Goal: Task Accomplishment & Management: Use online tool/utility

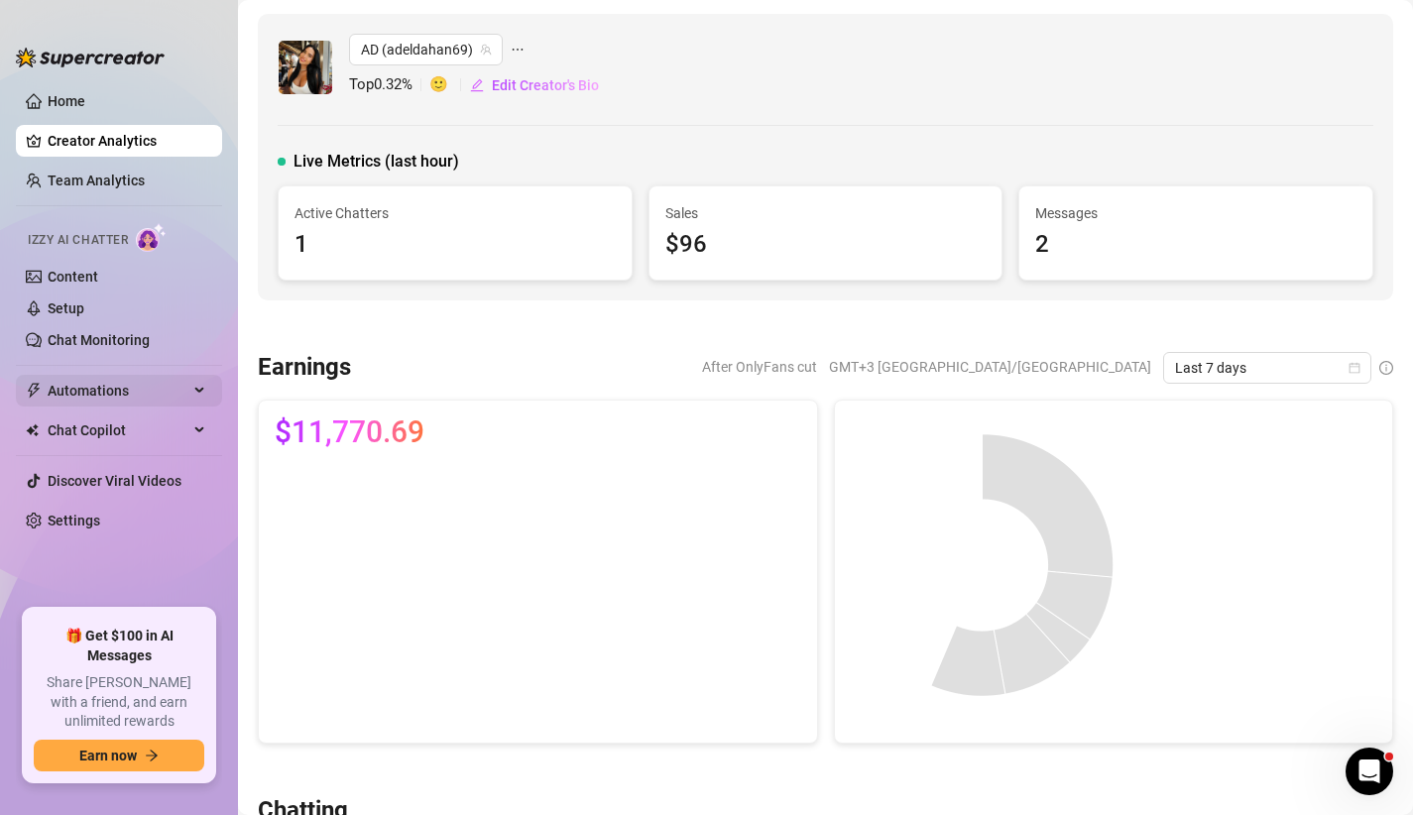
click at [161, 399] on span "Automations" at bounding box center [118, 391] width 141 height 32
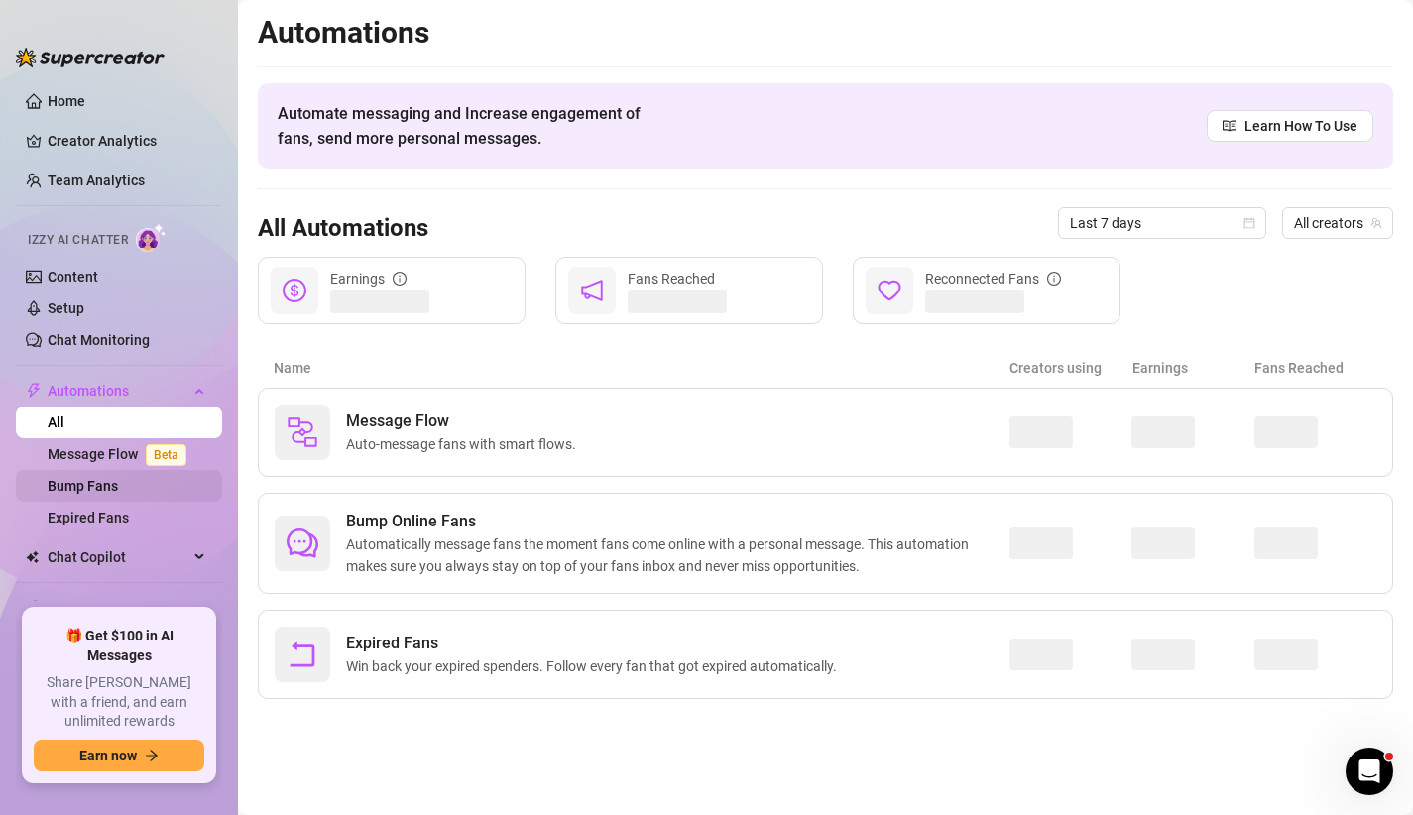
click at [118, 488] on link "Bump Fans" at bounding box center [83, 486] width 70 height 16
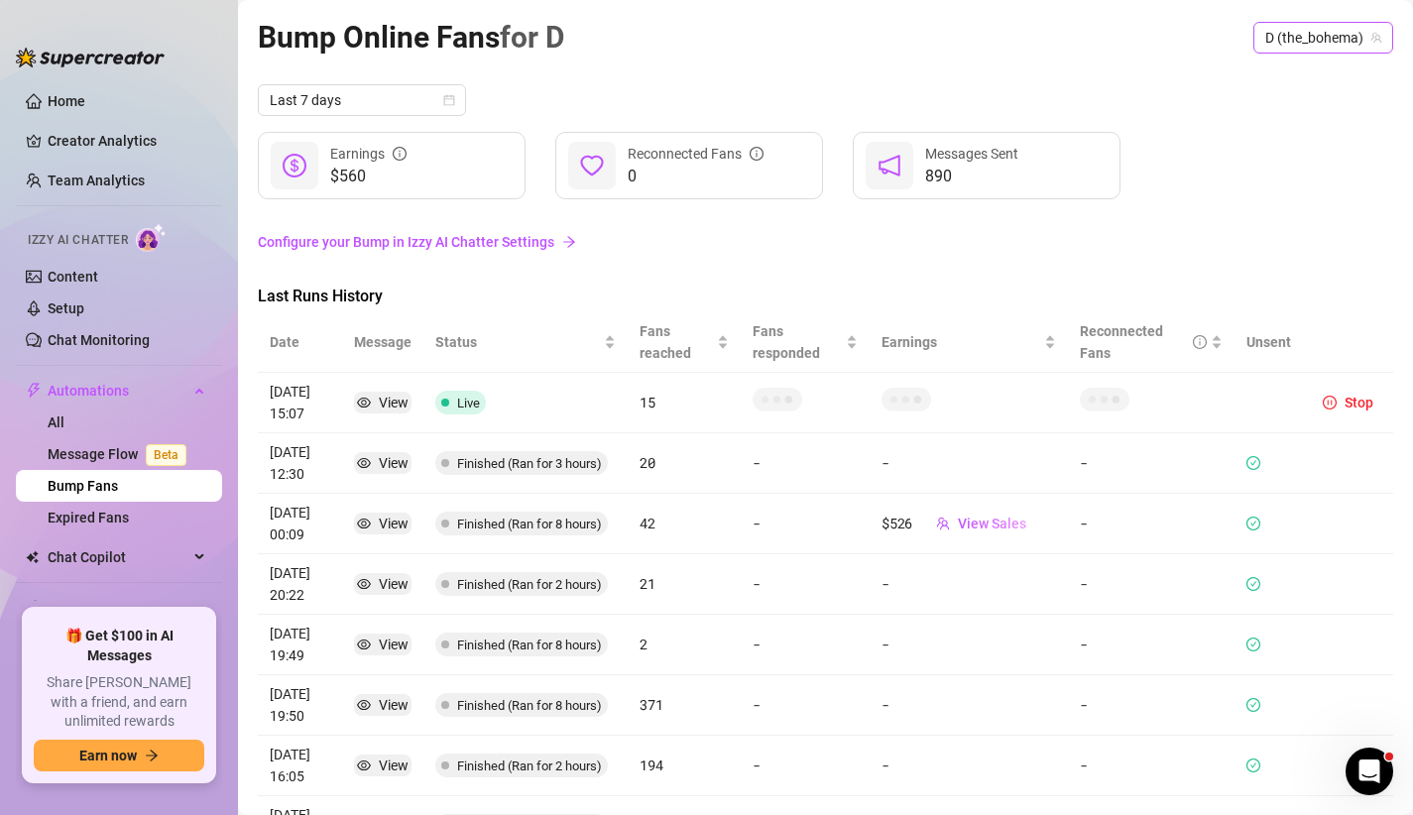
click at [1269, 47] on span "D (the_bohema)" at bounding box center [1323, 38] width 116 height 30
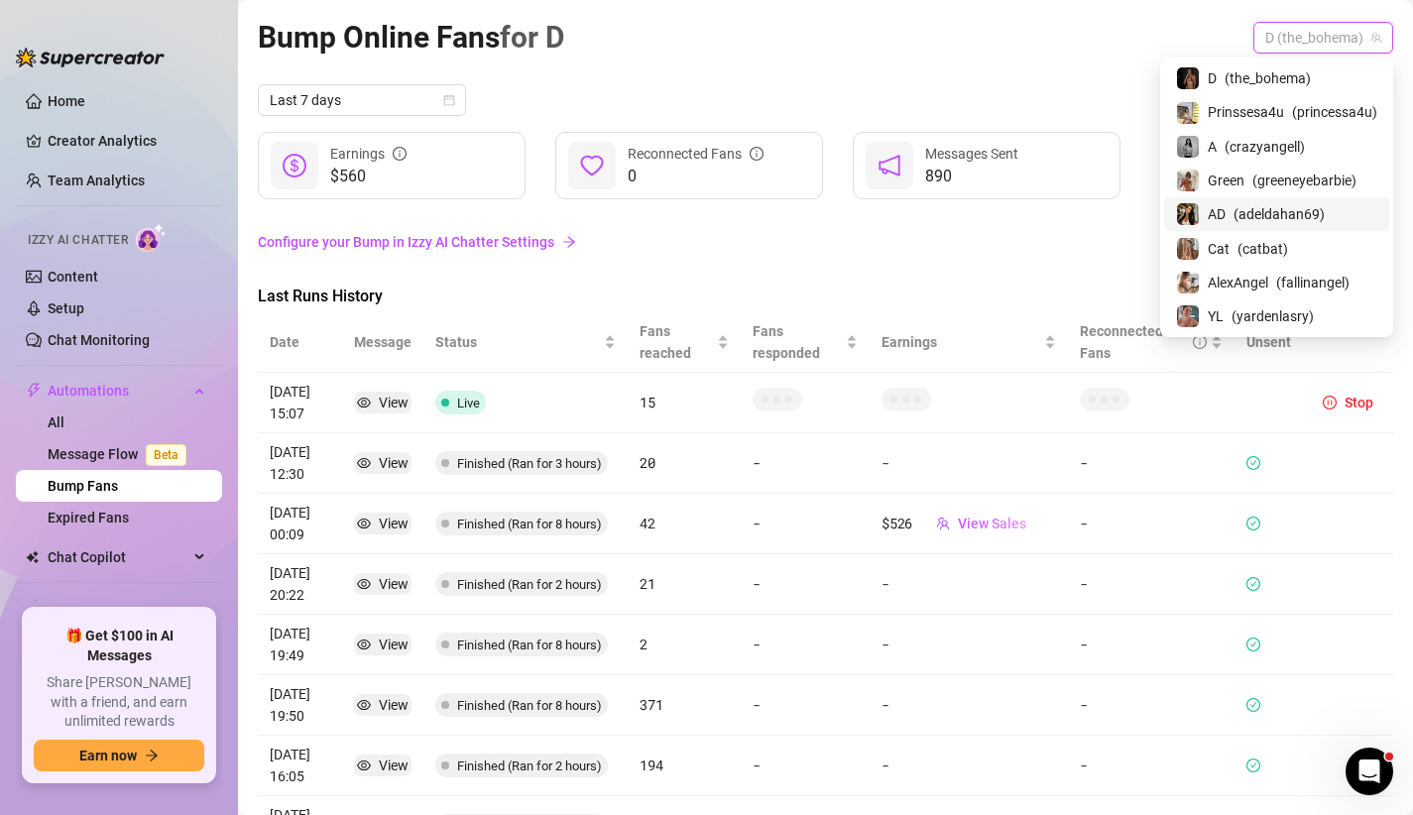
click at [1207, 211] on span "AD" at bounding box center [1216, 214] width 18 height 22
click at [1303, 22] on div "AD (adeldahan69)" at bounding box center [1316, 38] width 154 height 32
click at [372, 59] on article "Bump Online Fans for AD" at bounding box center [421, 37] width 327 height 47
